Goal: Information Seeking & Learning: Learn about a topic

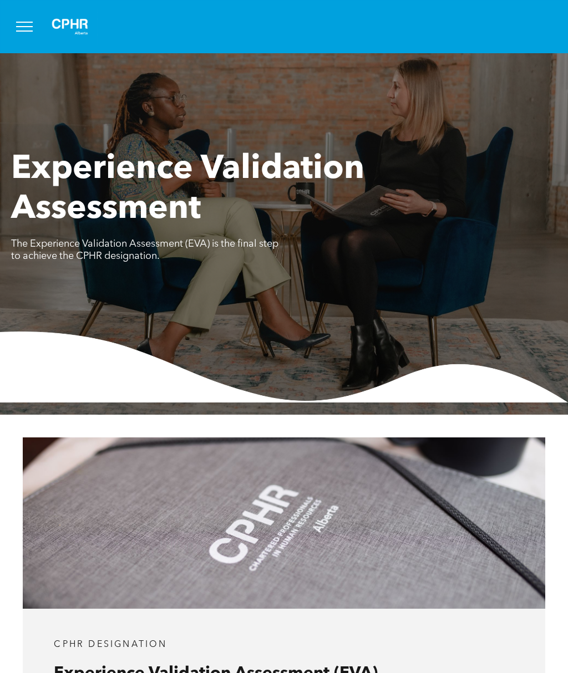
scroll to position [525, 0]
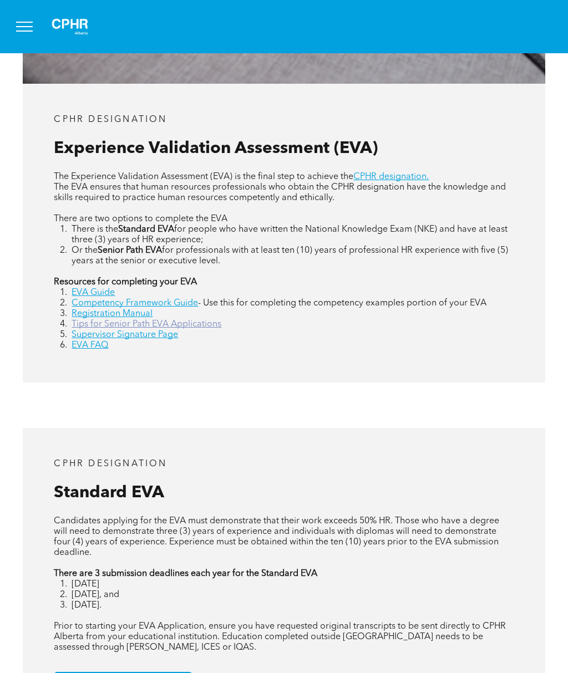
click at [132, 329] on link "Tips for Senior Path EVA Applications" at bounding box center [147, 324] width 150 height 9
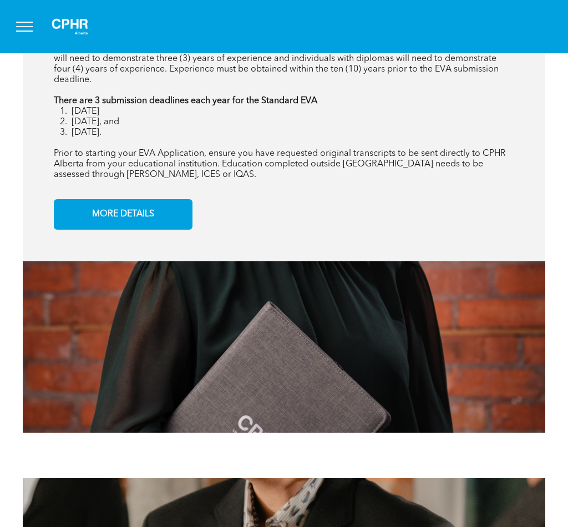
scroll to position [973, 0]
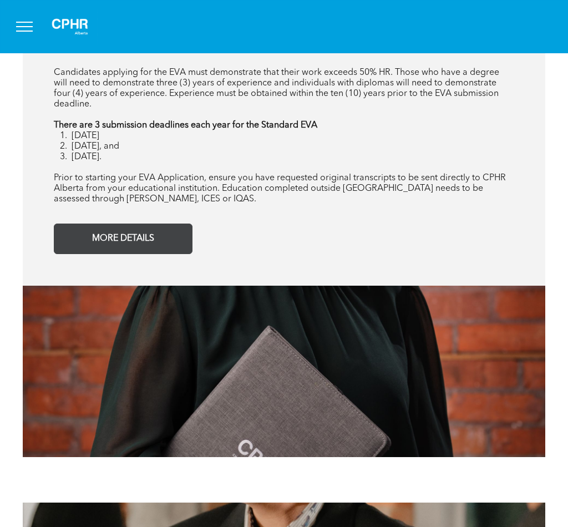
click at [145, 249] on span "MORE DETAILS" at bounding box center [123, 239] width 70 height 22
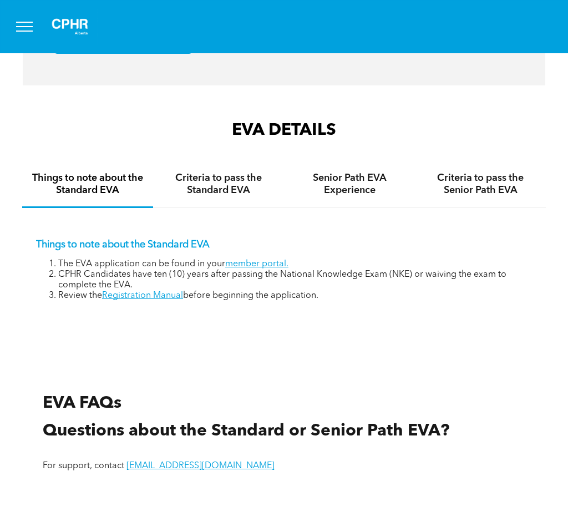
scroll to position [1891, 0]
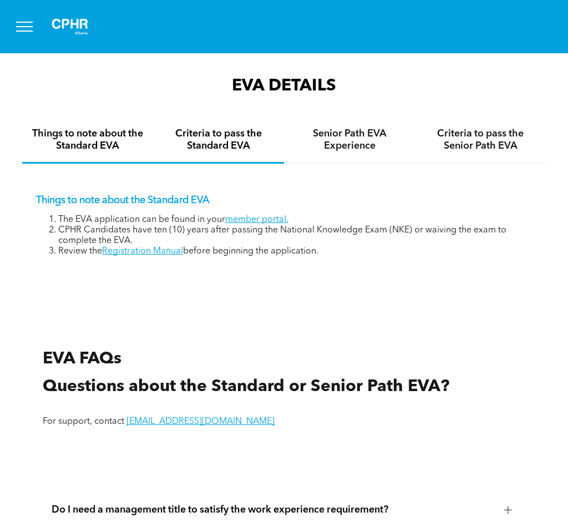
click at [248, 152] on h4 "Criteria to pass the Standard EVA" at bounding box center [218, 139] width 111 height 24
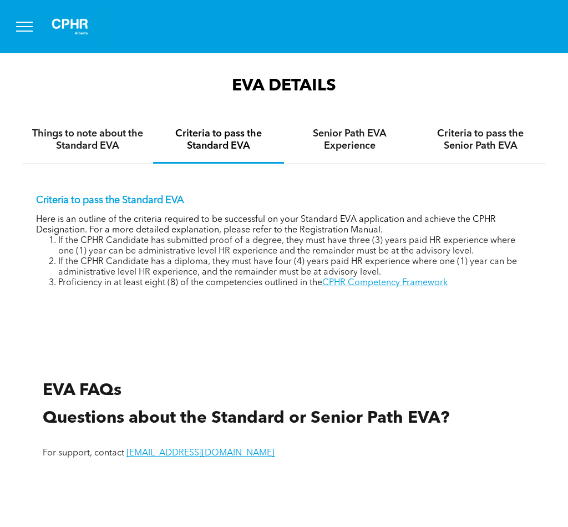
click at [506, 152] on h4 "Criteria to pass the Senior Path EVA" at bounding box center [480, 139] width 111 height 24
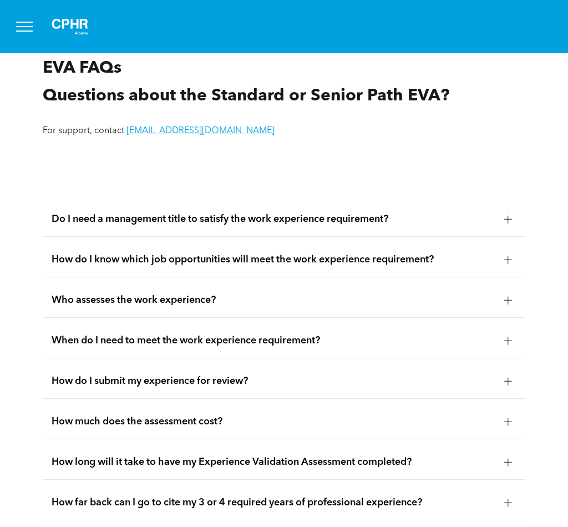
scroll to position [2277, 0]
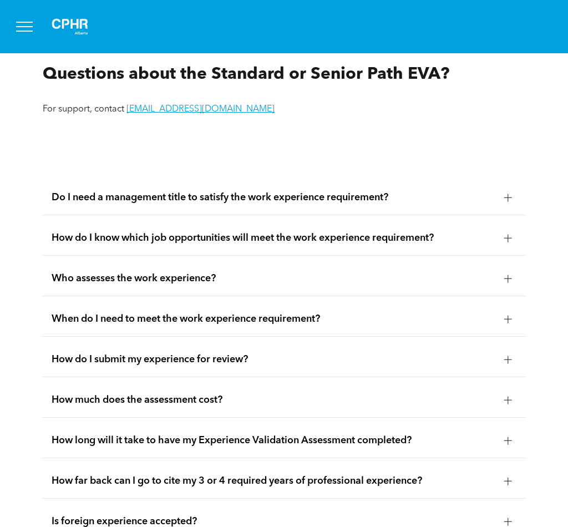
click at [514, 206] on div at bounding box center [507, 197] width 17 height 17
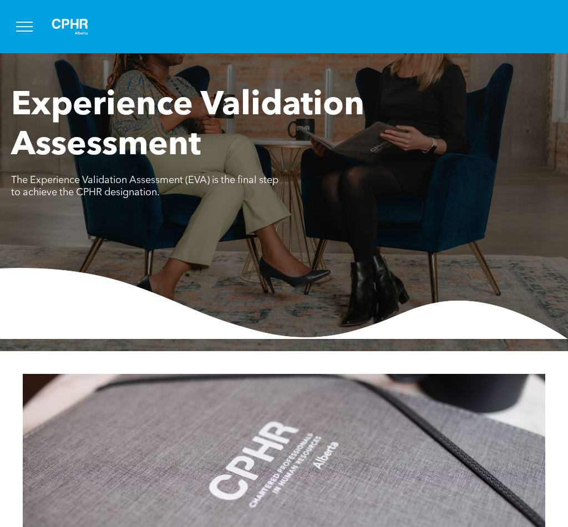
scroll to position [0, 0]
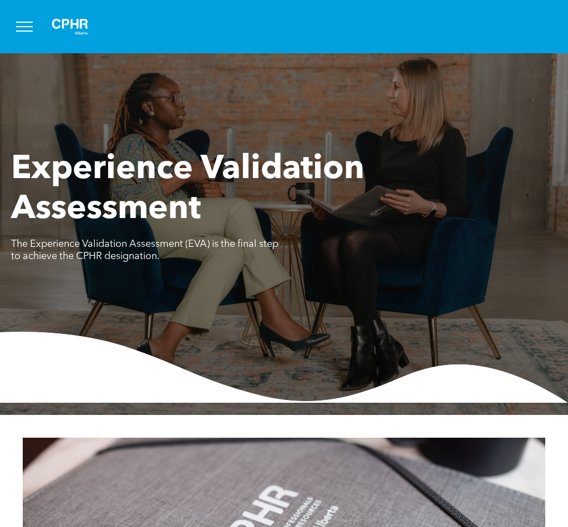
click at [35, 19] on button "menu" at bounding box center [24, 26] width 29 height 29
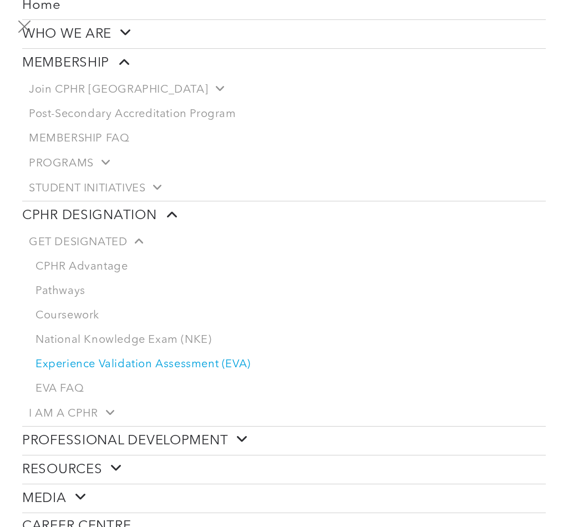
scroll to position [89, 0]
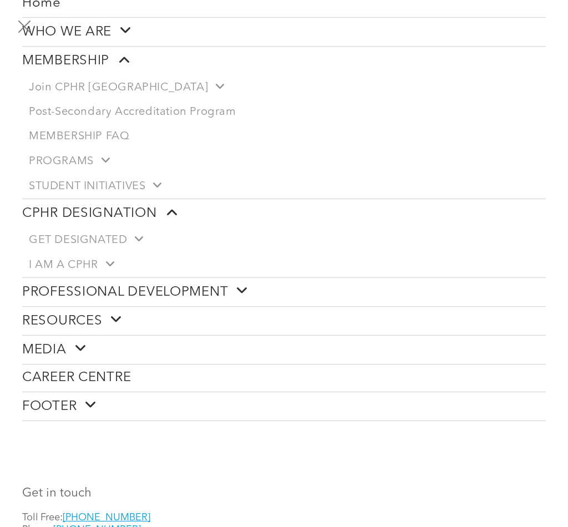
click at [185, 366] on link "CAREER CENTRE" at bounding box center [283, 377] width 523 height 27
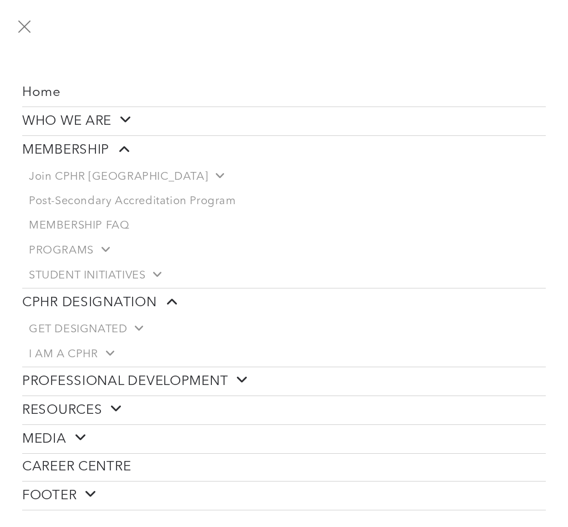
scroll to position [0, 0]
click at [29, 22] on span "menu" at bounding box center [24, 26] width 13 height 13
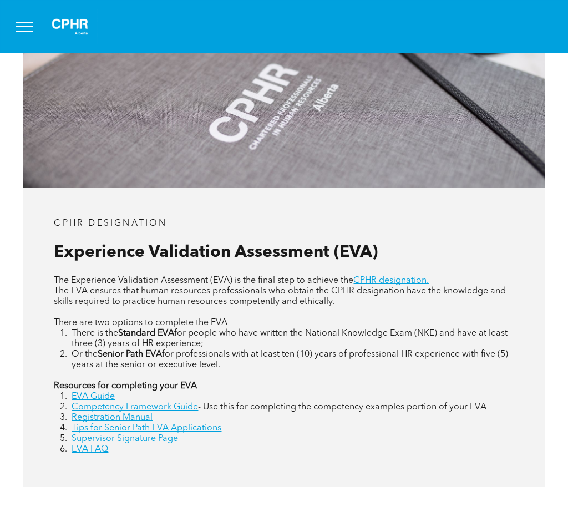
scroll to position [338, 0]
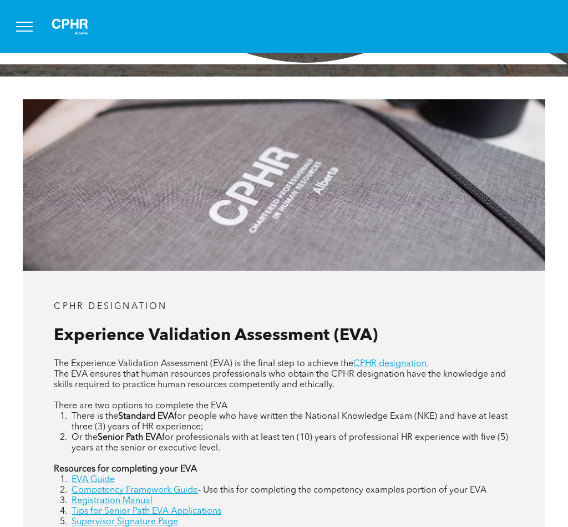
click at [70, 33] on img at bounding box center [69, 26] width 55 height 35
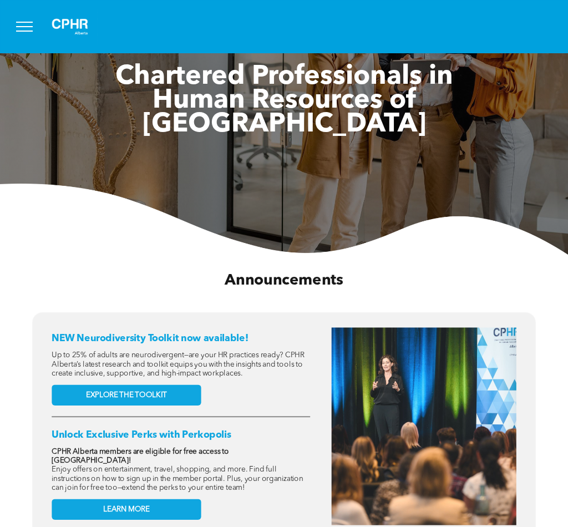
scroll to position [163, 0]
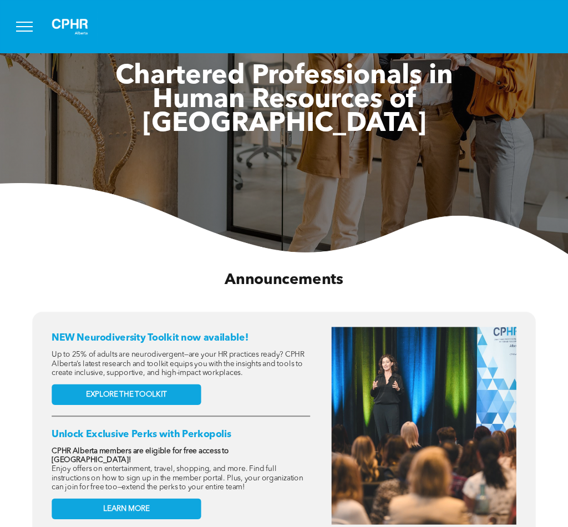
click at [164, 498] on link "LEARN MORE" at bounding box center [127, 508] width 150 height 21
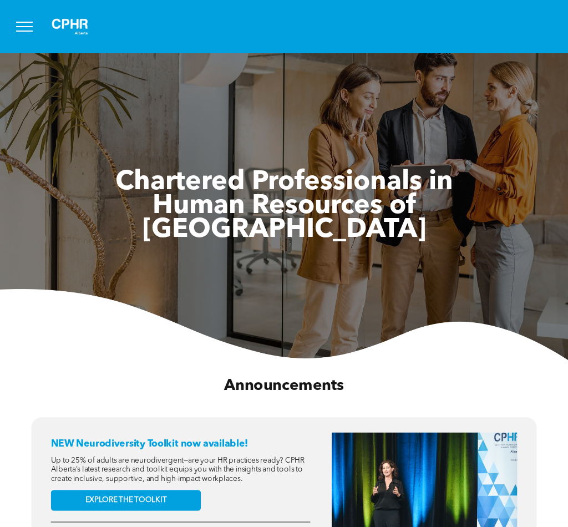
scroll to position [0, 0]
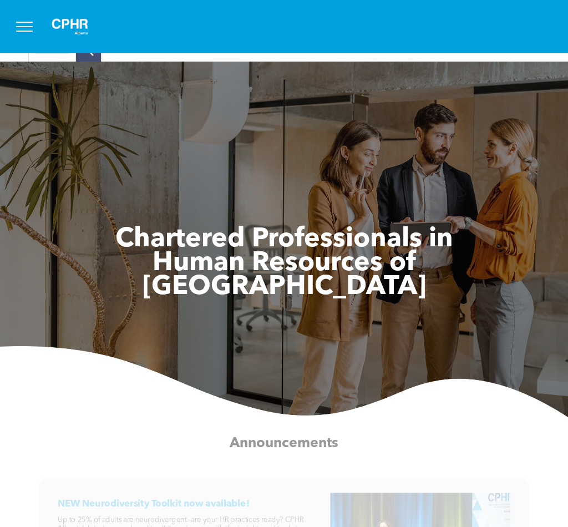
click at [83, 23] on img at bounding box center [69, 26] width 55 height 35
click at [29, 31] on span "menu" at bounding box center [24, 30] width 17 height 1
